Goal: Information Seeking & Learning: Learn about a topic

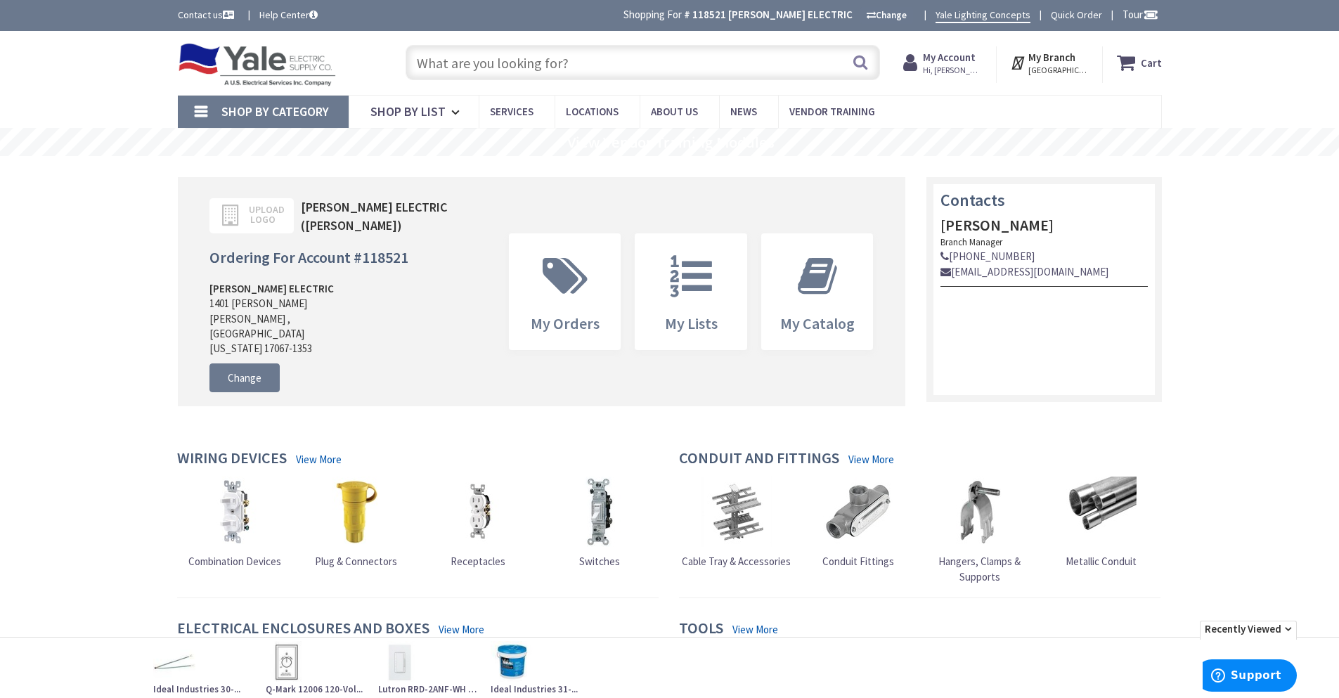
click at [1241, 75] on div "Skip to Content Toggle Nav Search Cart My Cart Close" at bounding box center [669, 63] width 1339 height 64
click at [464, 60] on input "text" at bounding box center [642, 62] width 474 height 35
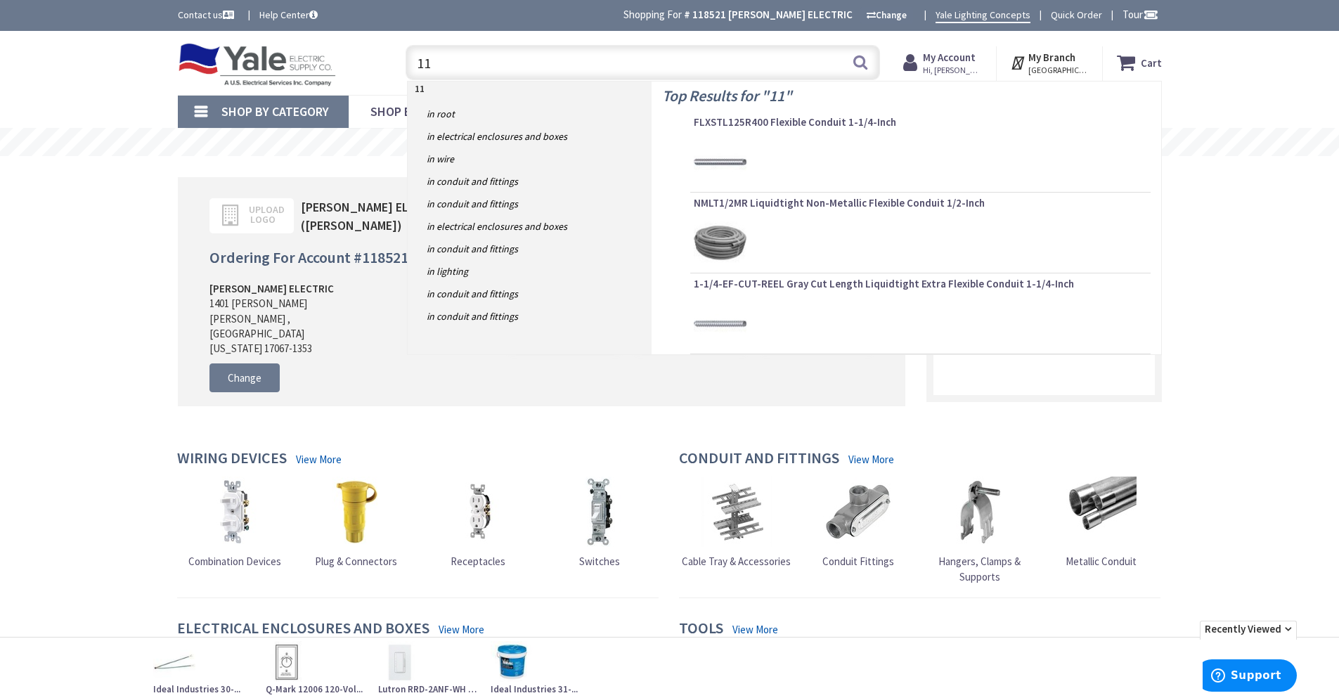
type input "1"
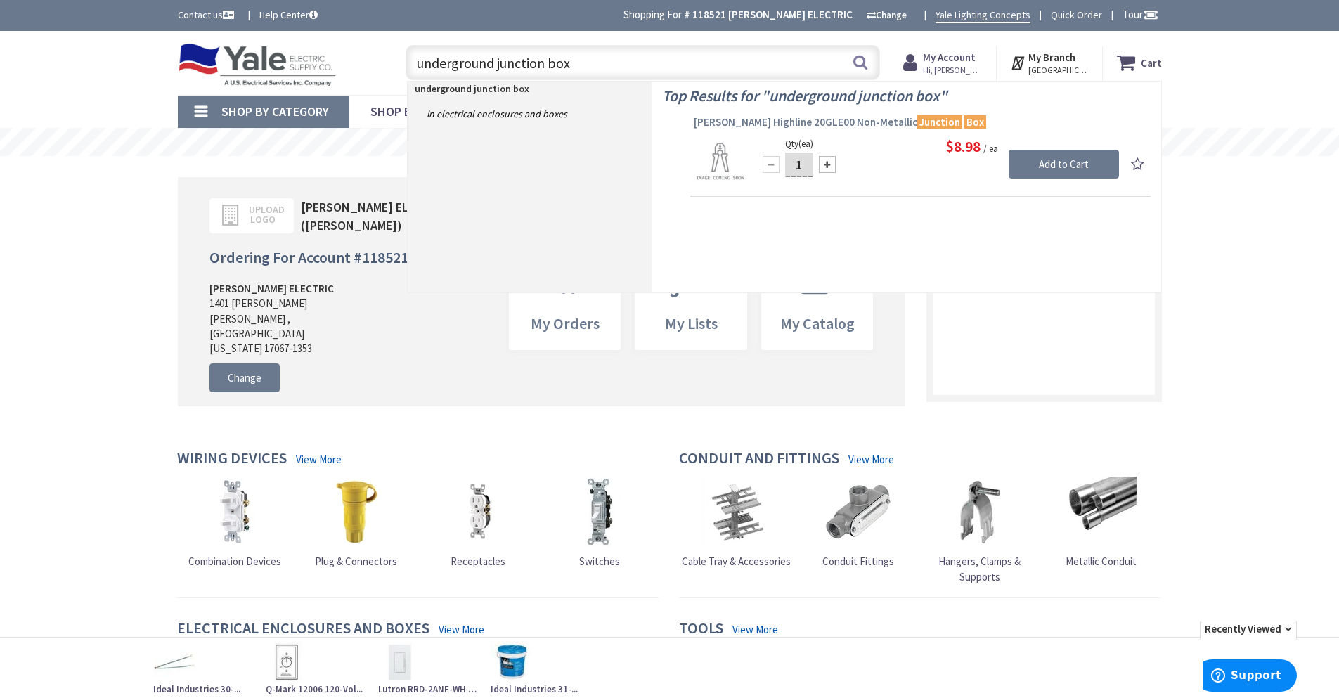
type input "underground junction box"
click at [780, 122] on span "MacLean Highline 20GLE00 Non-Metallic Junction Box" at bounding box center [920, 122] width 453 height 14
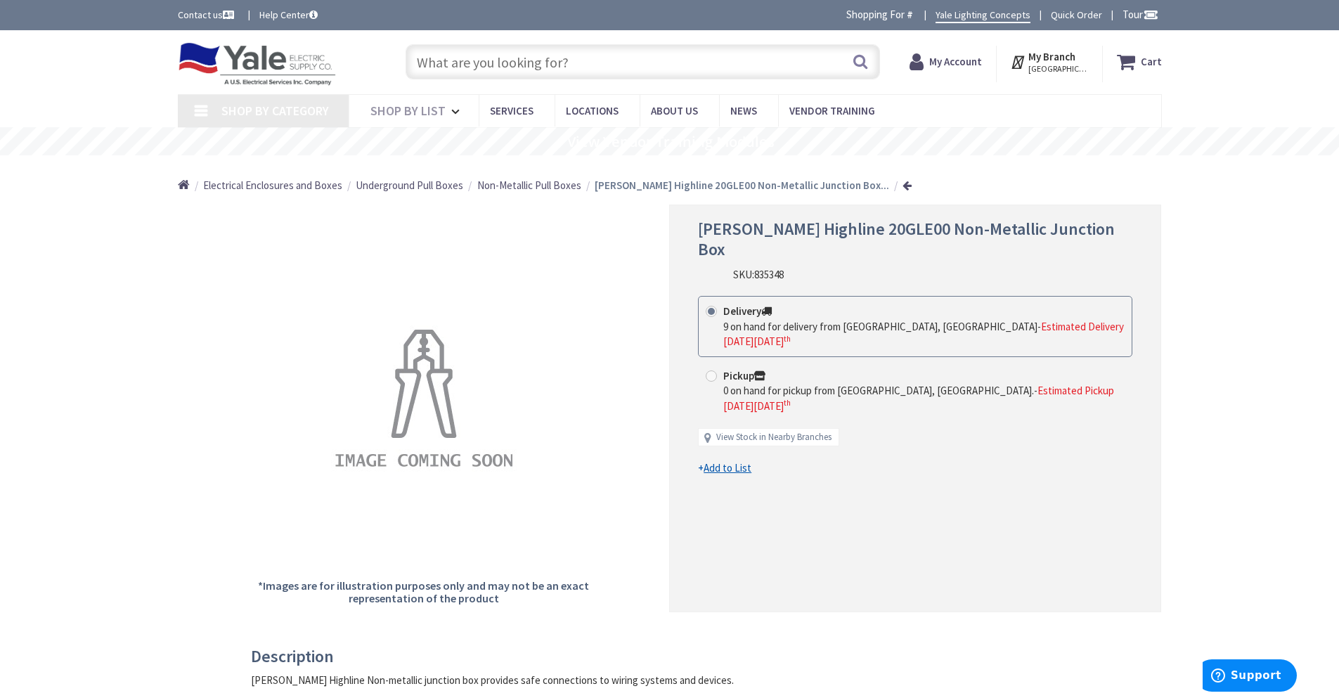
click at [642, 61] on input "text" at bounding box center [642, 61] width 474 height 35
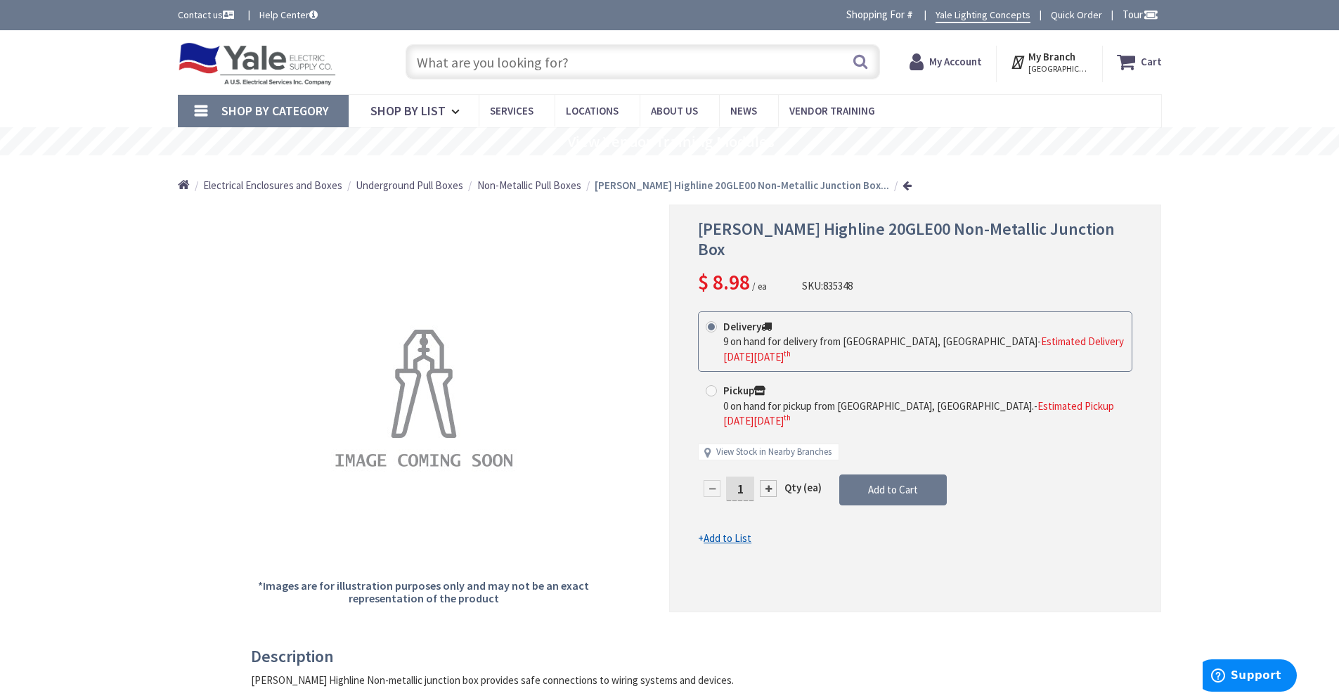
click at [528, 184] on span "Non-Metallic Pull Boxes" at bounding box center [529, 184] width 104 height 13
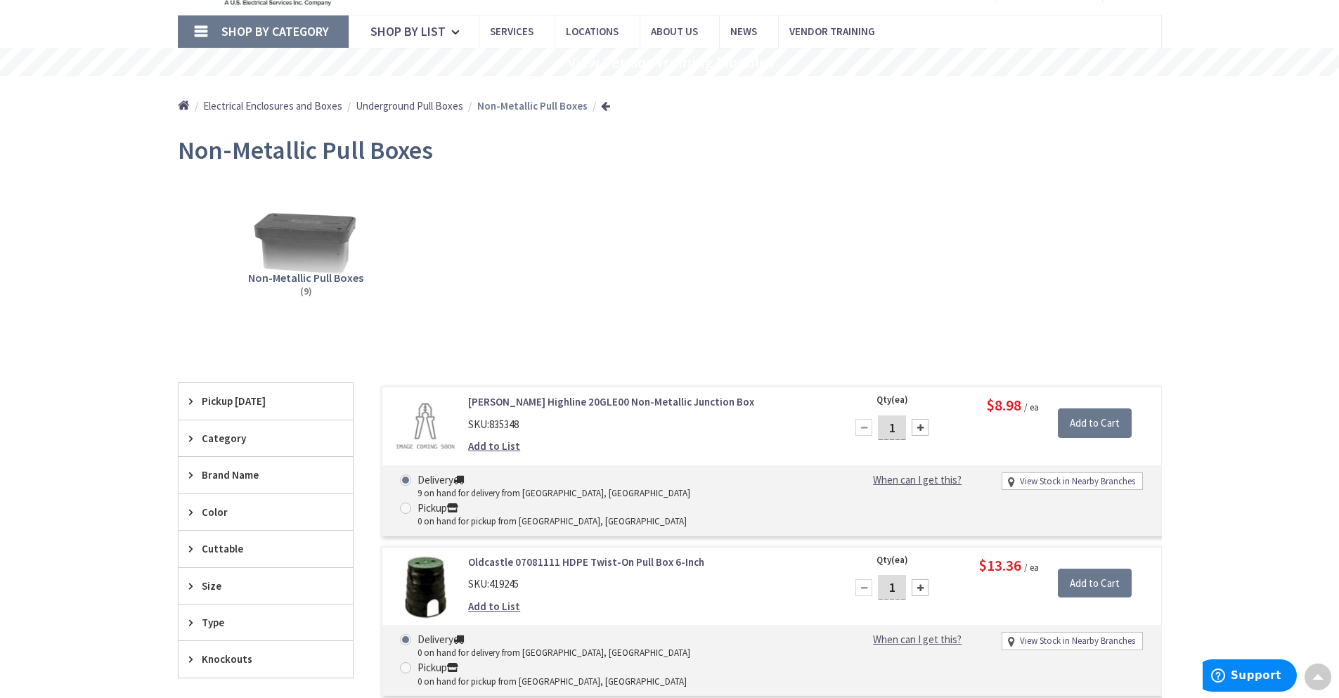
scroll to position [7, 0]
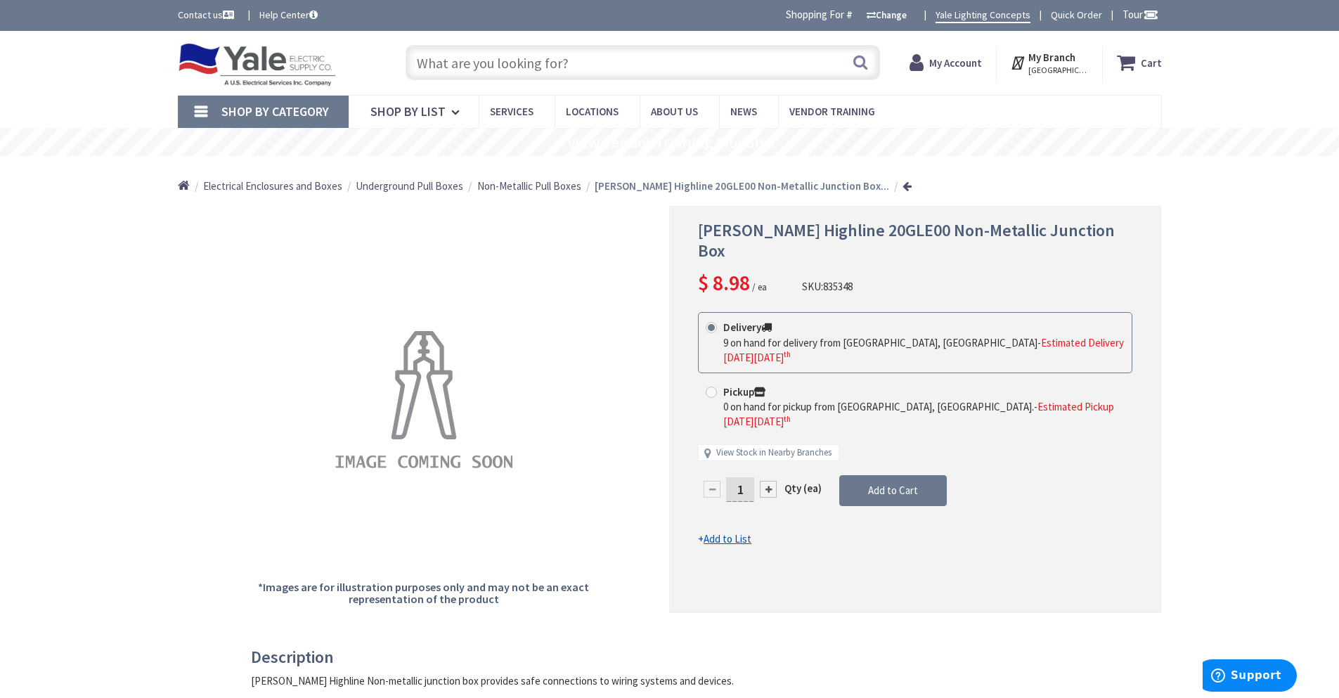
click at [384, 186] on span "Underground Pull Boxes" at bounding box center [410, 185] width 108 height 13
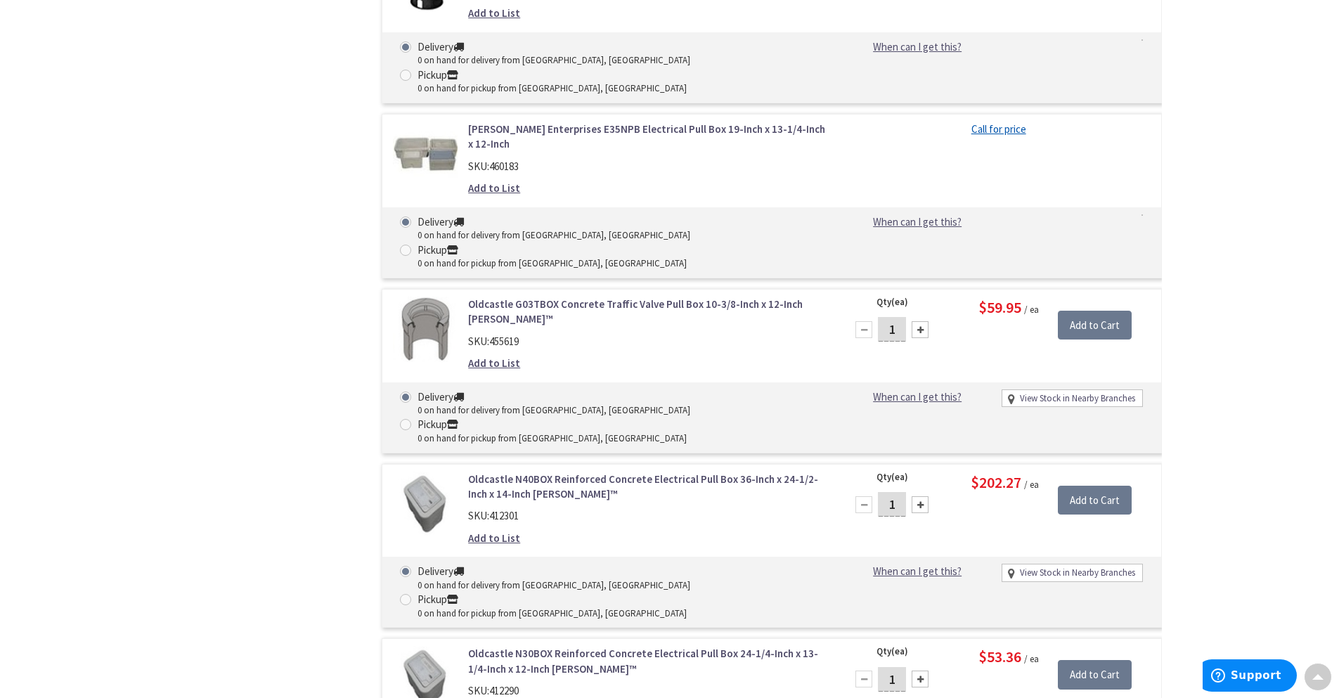
scroll to position [17240, 0]
